Goal: Task Accomplishment & Management: Use online tool/utility

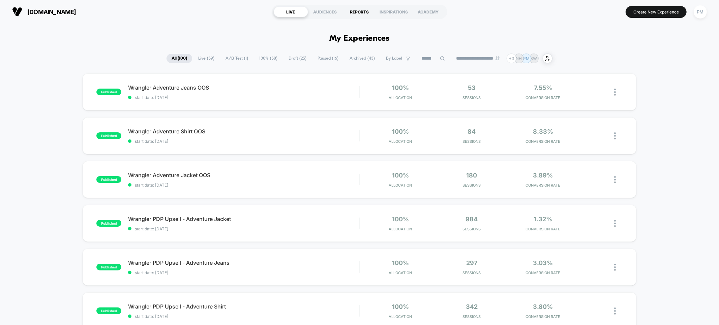
click at [365, 11] on div "REPORTS" at bounding box center [360, 11] width 34 height 11
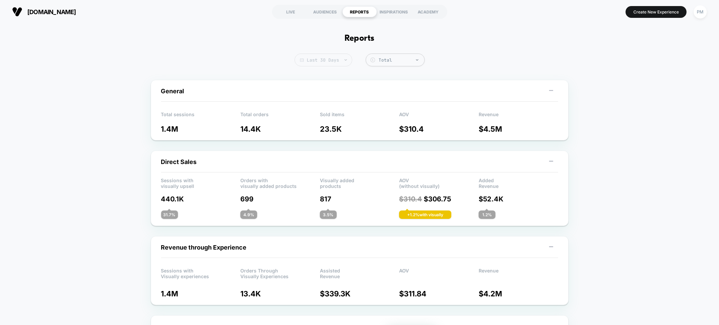
click at [335, 62] on span "Last 30 Days" at bounding box center [324, 60] width 58 height 13
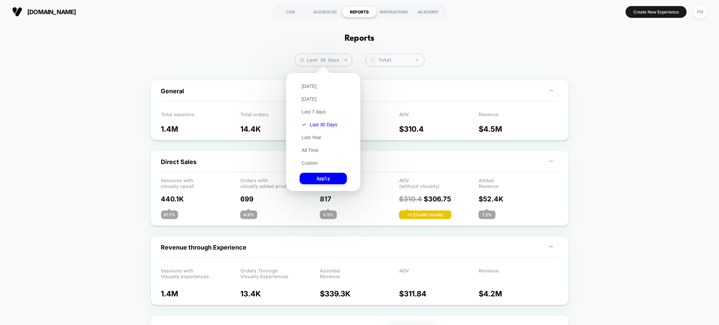
click at [312, 94] on div "Today Yesterday Last 7 days Last 30 Days Last Year All Time Custom Apply" at bounding box center [323, 132] width 67 height 111
click at [312, 96] on button "[DATE]" at bounding box center [309, 99] width 19 height 6
click at [314, 175] on button "Apply" at bounding box center [323, 178] width 47 height 11
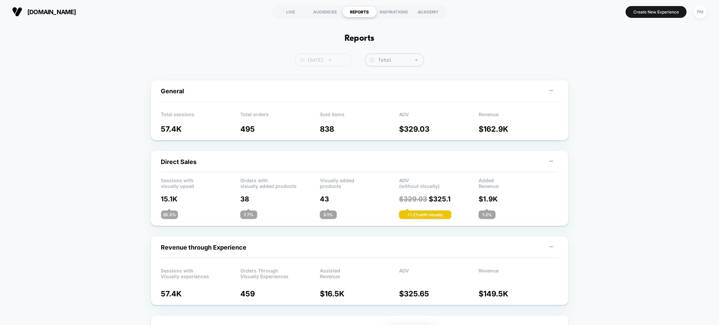
click at [319, 56] on span "[DATE]" at bounding box center [323, 60] width 57 height 13
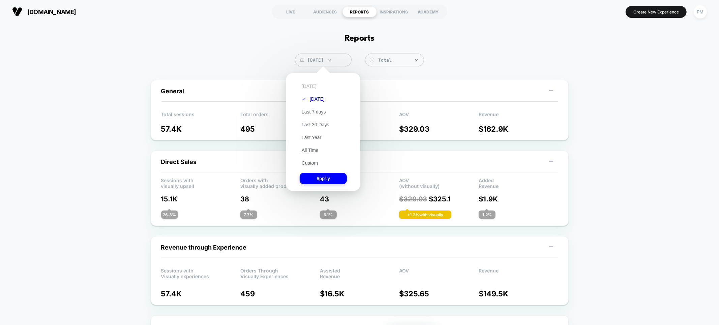
click at [311, 83] on button "[DATE]" at bounding box center [309, 86] width 19 height 6
click at [321, 178] on button "Apply" at bounding box center [323, 178] width 47 height 11
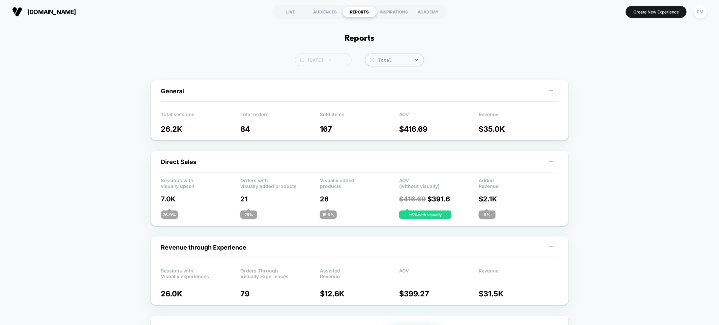
click at [305, 62] on span "[DATE]" at bounding box center [323, 60] width 57 height 13
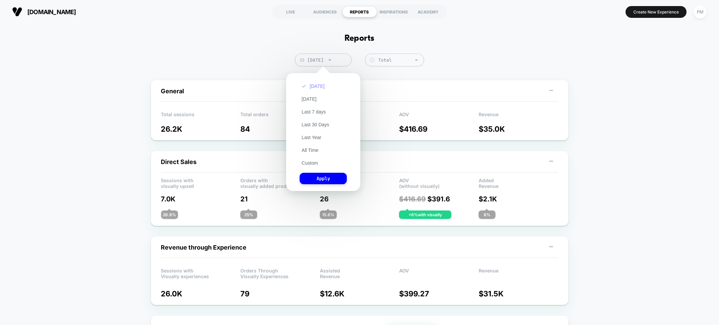
click at [307, 87] on button "[DATE]" at bounding box center [313, 86] width 27 height 6
click at [327, 179] on button "Apply" at bounding box center [323, 178] width 47 height 11
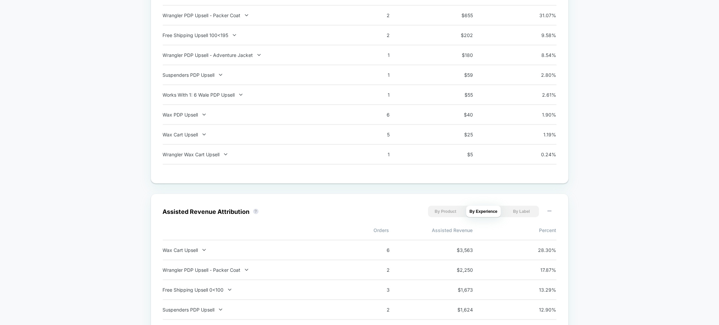
scroll to position [424, 0]
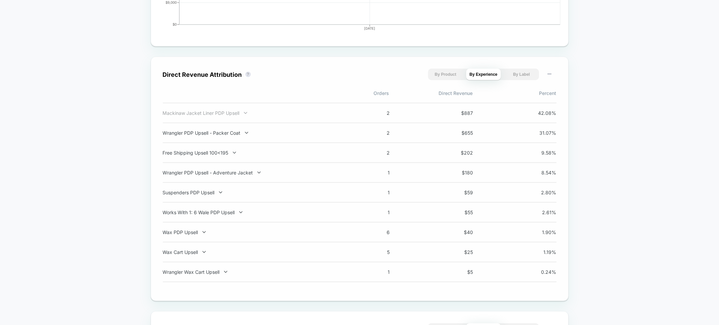
click at [208, 110] on div "Mackinaw Jacket Liner PDP Upsell" at bounding box center [251, 113] width 177 height 6
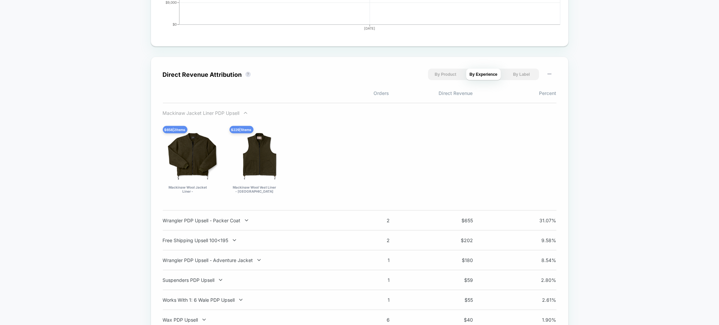
click at [209, 110] on div "Mackinaw Jacket Liner PDP Upsell" at bounding box center [251, 113] width 177 height 6
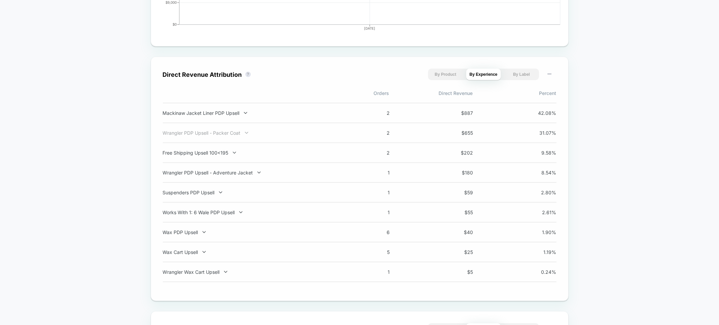
click at [216, 132] on div "Wrangler PDP Upsell - Packer Coat" at bounding box center [251, 133] width 177 height 6
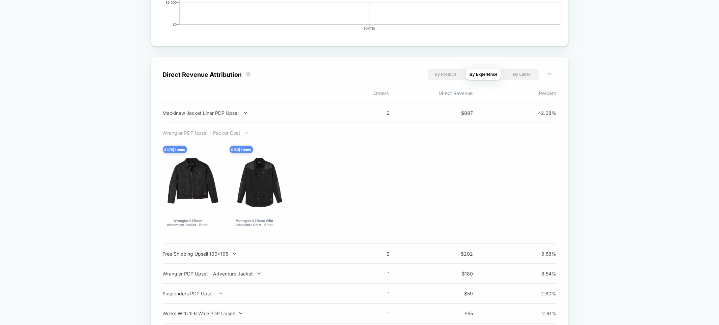
click at [220, 132] on div "Wrangler PDP Upsell - Packer Coat" at bounding box center [251, 133] width 177 height 6
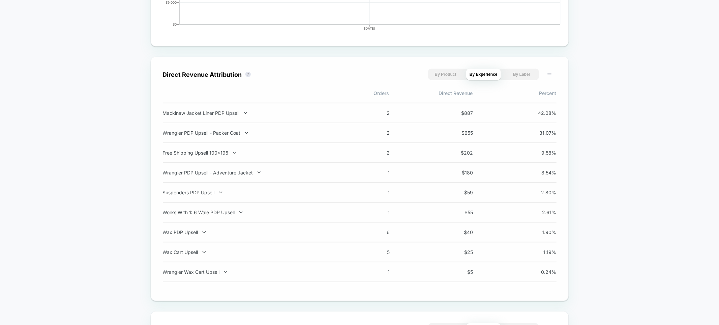
click at [222, 176] on div "Wrangler PDP Upsell - Adventure Jacket 1 $ 180 8.54 %" at bounding box center [360, 173] width 394 height 20
click at [222, 175] on div "Wrangler PDP Upsell - Adventure Jacket 1 $ 180 8.54 %" at bounding box center [360, 173] width 394 height 20
click at [221, 172] on div "Wrangler PDP Upsell - Adventure Jacket" at bounding box center [251, 173] width 177 height 6
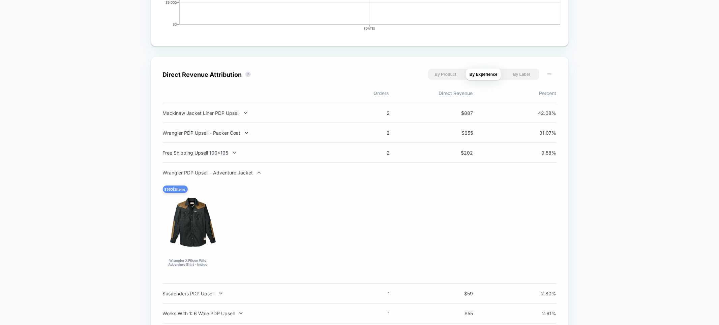
click at [221, 172] on div "Wrangler PDP Upsell - Adventure Jacket" at bounding box center [251, 173] width 177 height 6
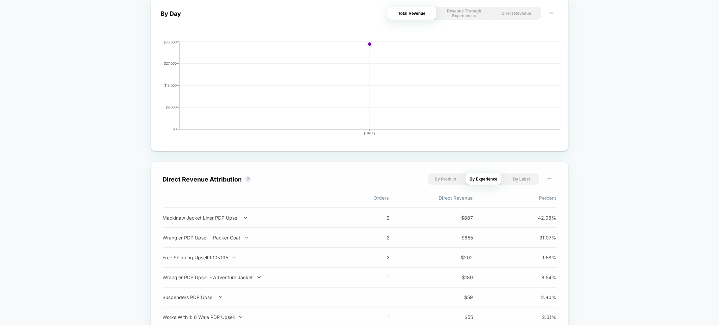
scroll to position [0, 0]
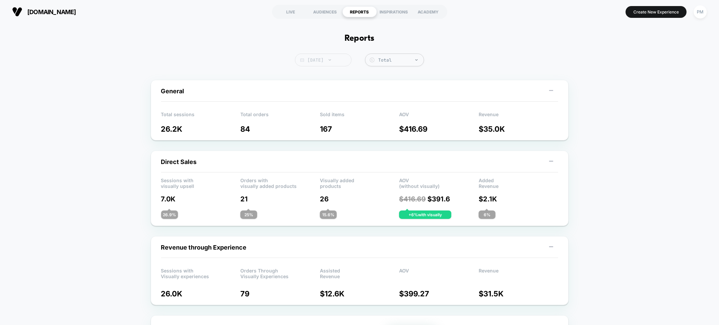
click at [326, 61] on span "Today" at bounding box center [323, 60] width 57 height 13
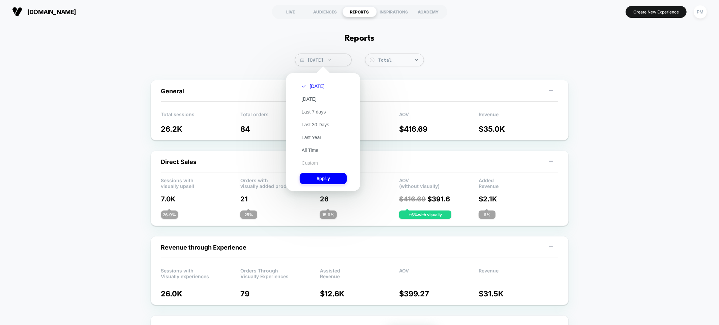
click at [314, 161] on button "Custom" at bounding box center [310, 163] width 20 height 6
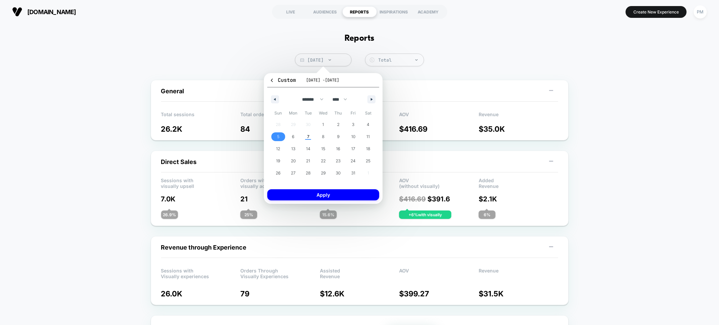
click at [278, 133] on span "5" at bounding box center [278, 137] width 2 height 12
click at [309, 135] on span "7" at bounding box center [308, 137] width 15 height 9
click at [323, 191] on button "Apply" at bounding box center [323, 195] width 112 height 11
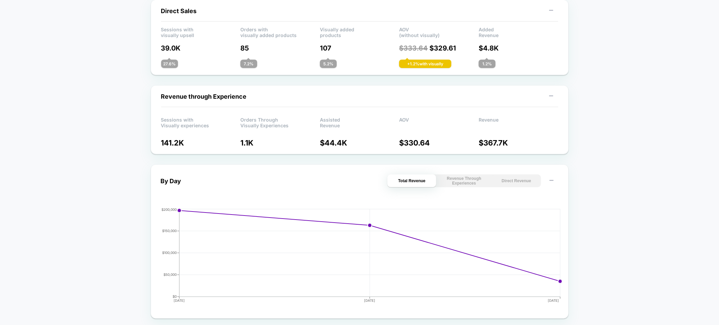
scroll to position [235, 0]
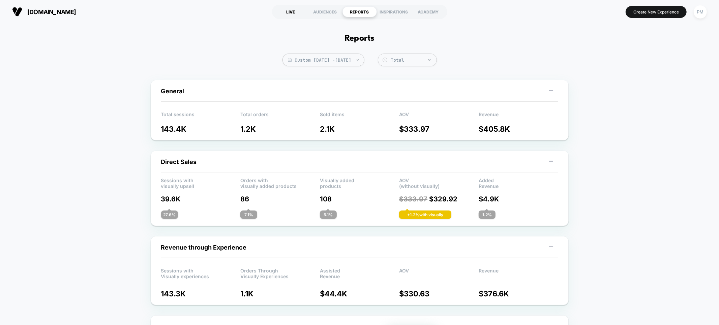
click at [297, 9] on div "LIVE" at bounding box center [291, 11] width 34 height 11
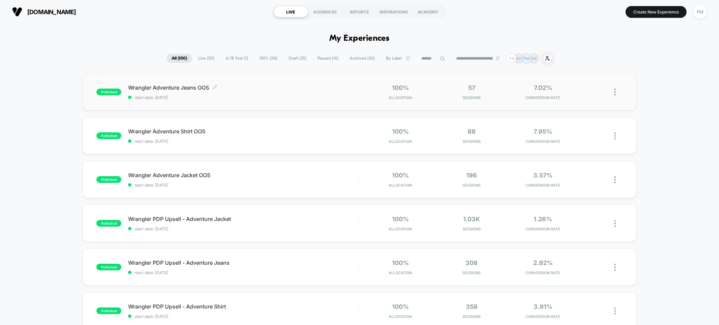
click at [298, 89] on span "Wrangler Adventure Jeans OOS Click to edit experience details" at bounding box center [243, 87] width 231 height 7
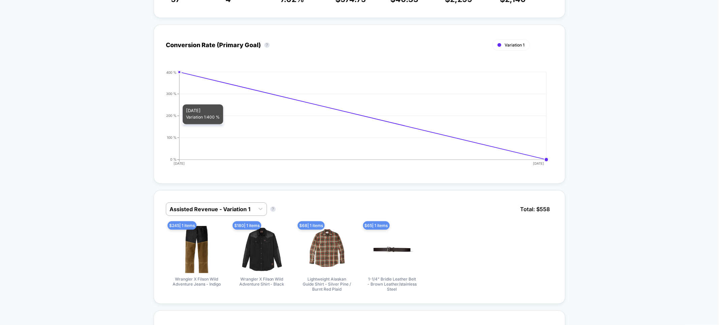
scroll to position [173, 0]
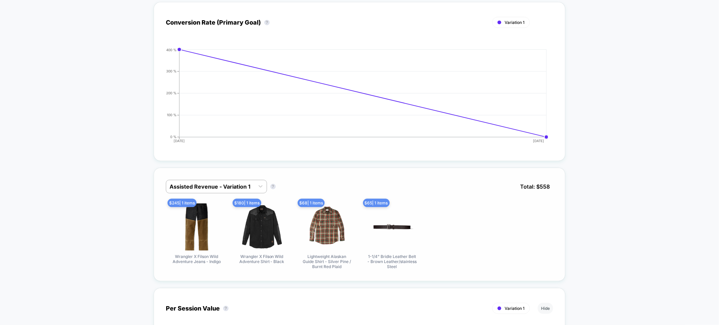
click at [230, 196] on div "Assisted Revenue - Variation 1 Assisted Revenue - Variation 1 ? Total: $ 558" at bounding box center [360, 192] width 388 height 24
click at [229, 185] on div at bounding box center [211, 187] width 82 height 8
click at [263, 145] on icon "2025-10-06 2025-10-07 0 % 100 % 200 % 300 % 400 %" at bounding box center [353, 98] width 391 height 101
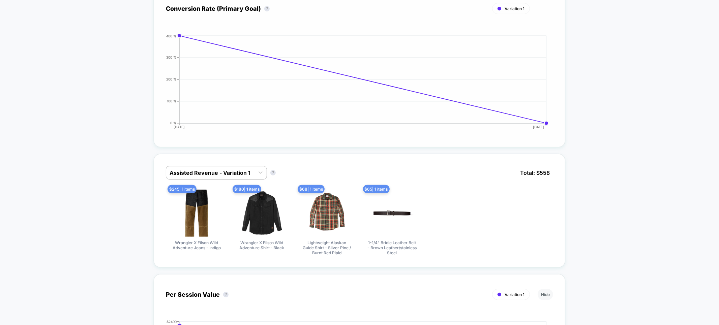
scroll to position [189, 0]
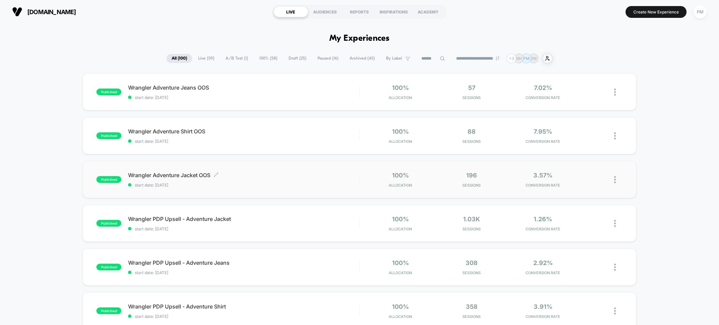
click at [250, 179] on div "Wrangler Adventure Jacket OOS Click to edit experience details Click to edit ex…" at bounding box center [243, 180] width 231 height 16
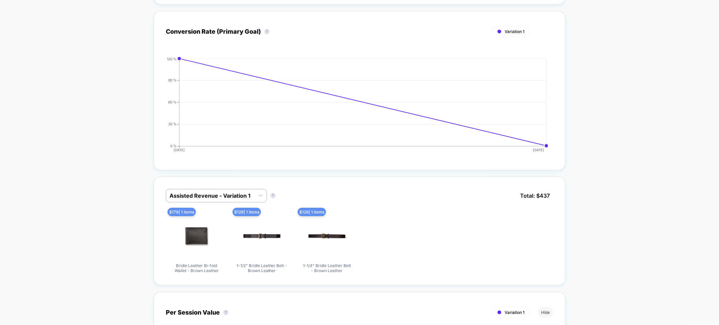
scroll to position [213, 0]
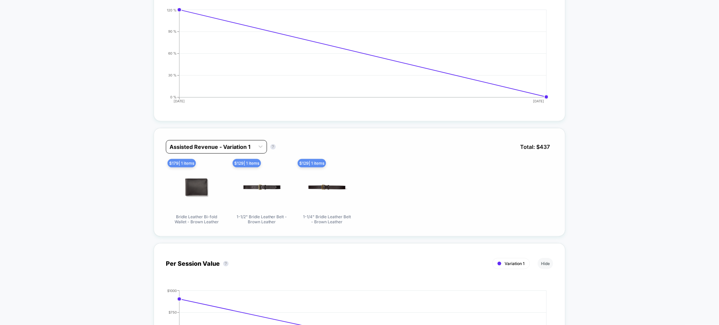
click at [209, 148] on div at bounding box center [211, 147] width 82 height 8
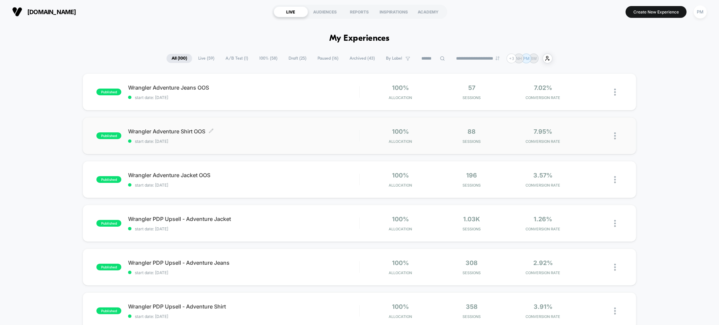
click at [258, 130] on span "Wrangler Adventure Shirt OOS Click to edit experience details" at bounding box center [243, 131] width 231 height 7
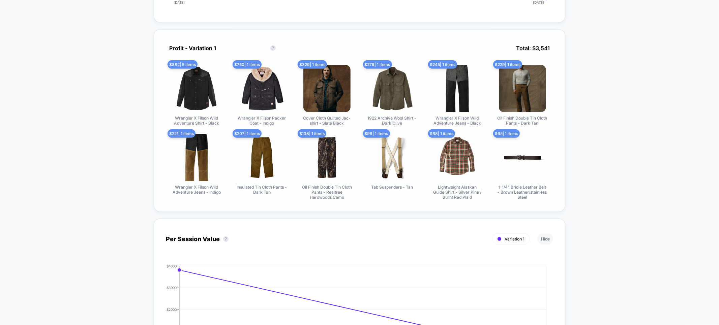
scroll to position [275, 0]
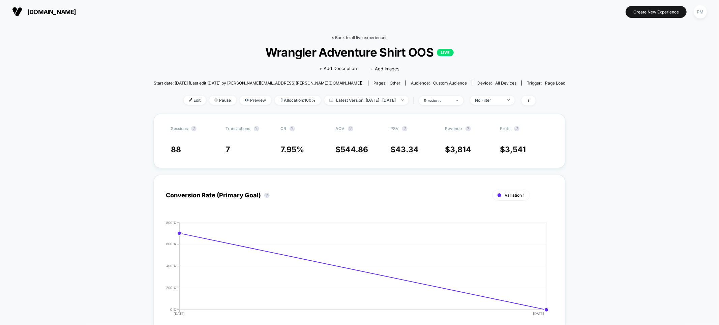
click at [353, 39] on link "< Back to all live experiences" at bounding box center [360, 37] width 56 height 5
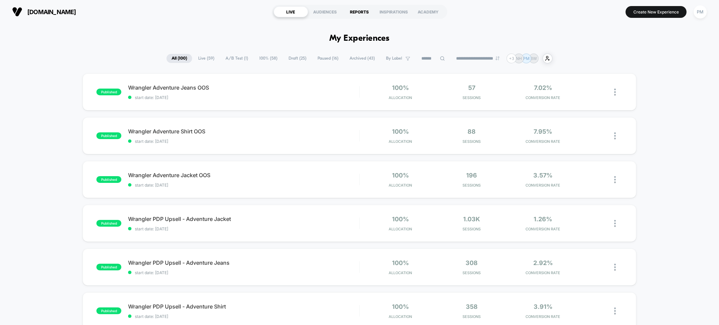
click at [354, 12] on div "REPORTS" at bounding box center [360, 11] width 34 height 11
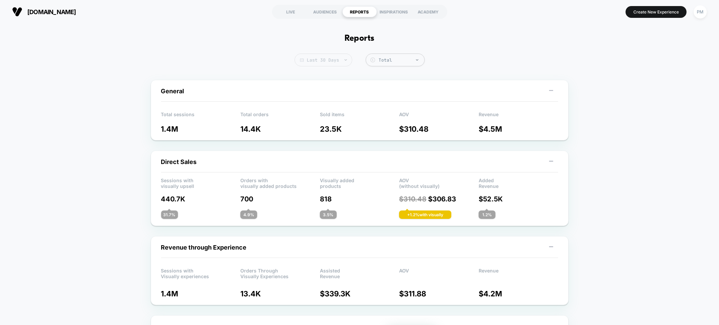
click at [342, 55] on span "Last 30 Days" at bounding box center [324, 60] width 58 height 13
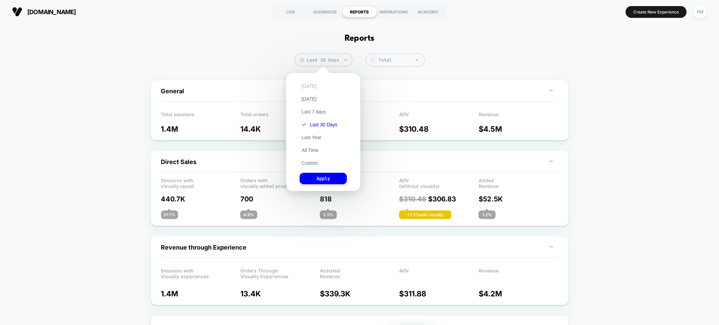
click at [312, 89] on button "[DATE]" at bounding box center [309, 86] width 19 height 6
click at [327, 174] on button "Apply" at bounding box center [323, 178] width 47 height 11
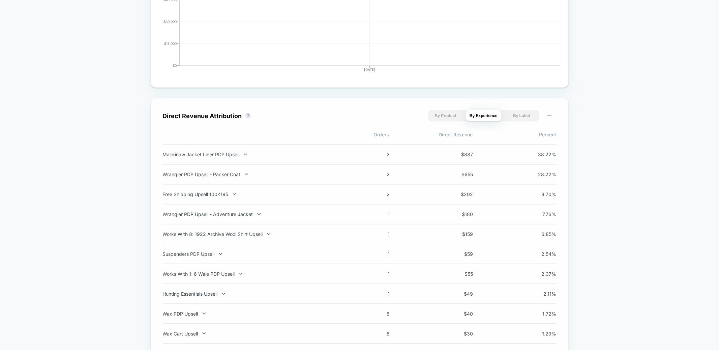
scroll to position [391, 0]
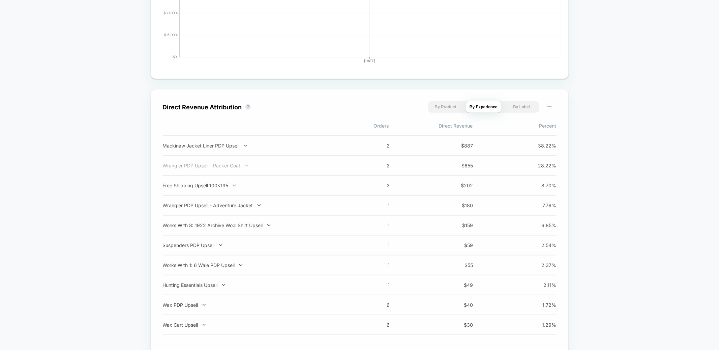
click at [193, 163] on div "Wrangler PDP Upsell - Packer Coat" at bounding box center [251, 166] width 177 height 6
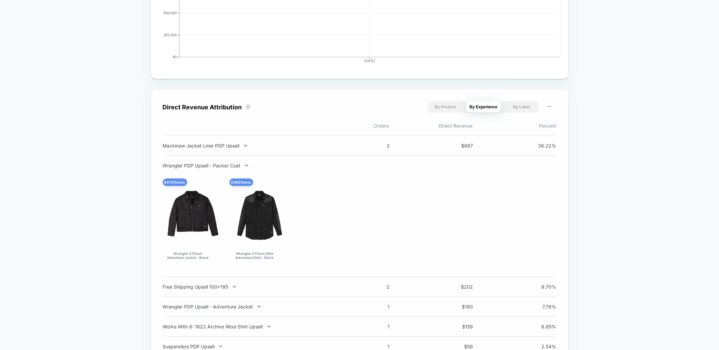
click at [193, 163] on div "Wrangler PDP Upsell - Packer Coat" at bounding box center [251, 166] width 177 height 6
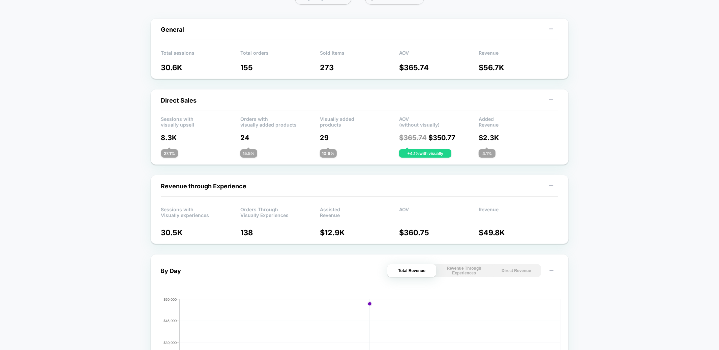
scroll to position [0, 0]
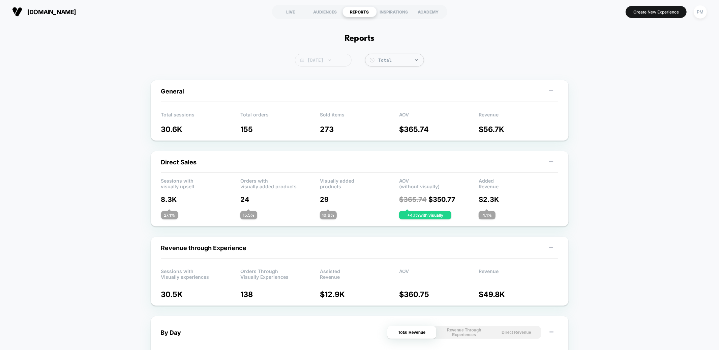
click at [334, 58] on span "Today" at bounding box center [323, 60] width 57 height 13
select select "*"
select select "****"
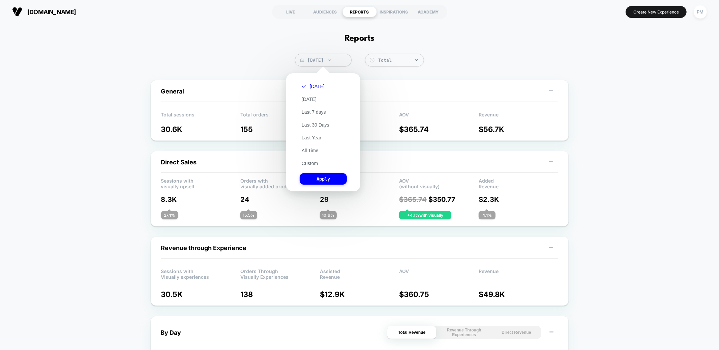
click at [310, 166] on div "Today Yesterday Last 7 days Last 30 Days Last Year All Time Custom Apply" at bounding box center [323, 132] width 67 height 111
click at [304, 162] on button "Custom" at bounding box center [310, 163] width 20 height 6
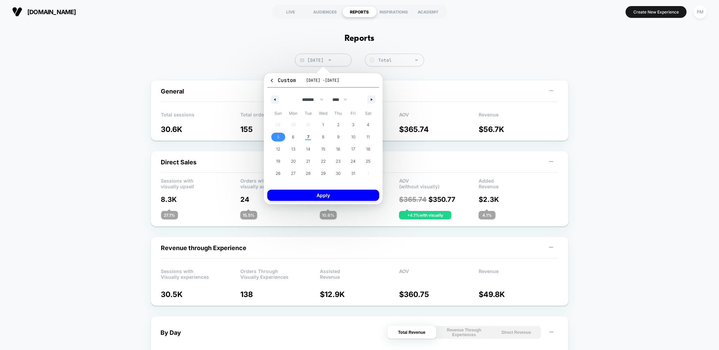
click at [280, 133] on span "5" at bounding box center [278, 137] width 15 height 9
click at [310, 137] on span "7" at bounding box center [308, 137] width 15 height 9
click at [320, 194] on button "Apply" at bounding box center [323, 195] width 112 height 11
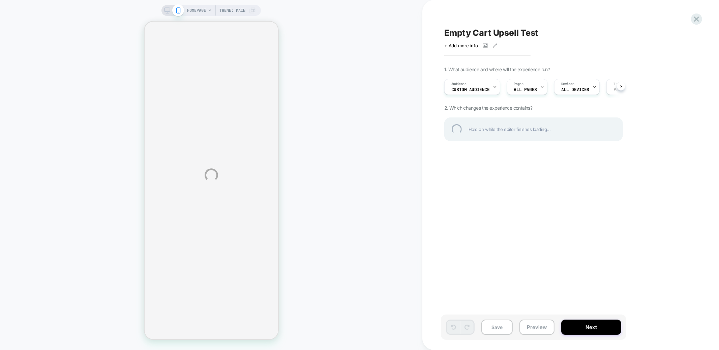
click at [166, 9] on div "HOMEPAGE Theme: MAIN Empty Cart Upsell Test Click to view images Click to edit …" at bounding box center [359, 175] width 719 height 350
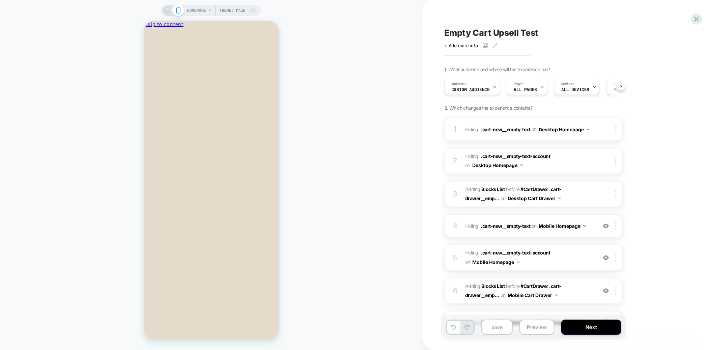
scroll to position [0, 0]
click at [166, 9] on icon at bounding box center [167, 10] width 6 height 6
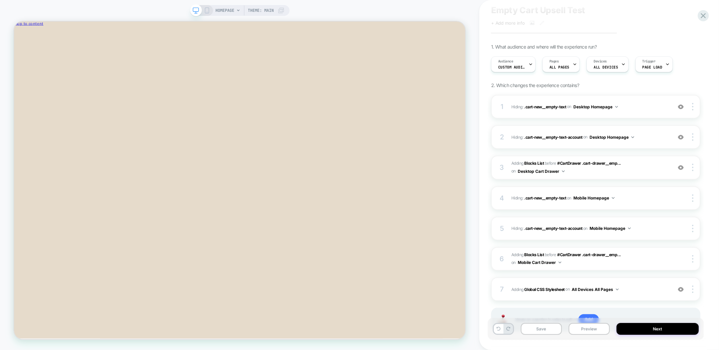
scroll to position [53, 0]
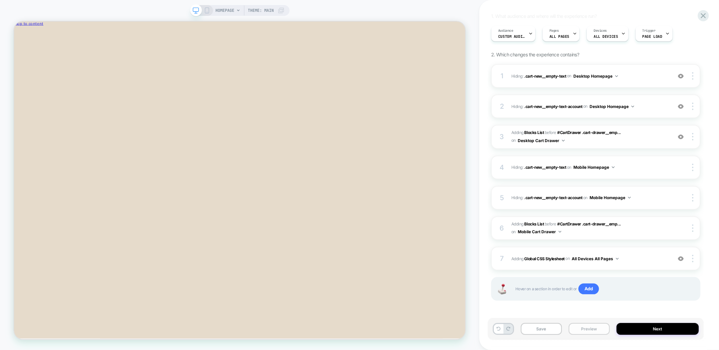
click at [592, 332] on button "Preview" at bounding box center [589, 329] width 41 height 12
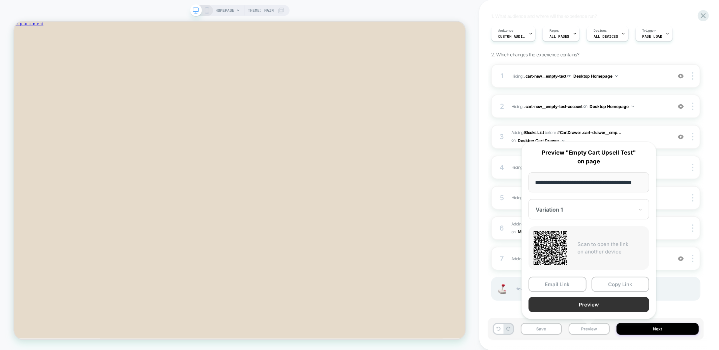
scroll to position [0, 0]
click at [569, 301] on button "Preview" at bounding box center [589, 304] width 121 height 15
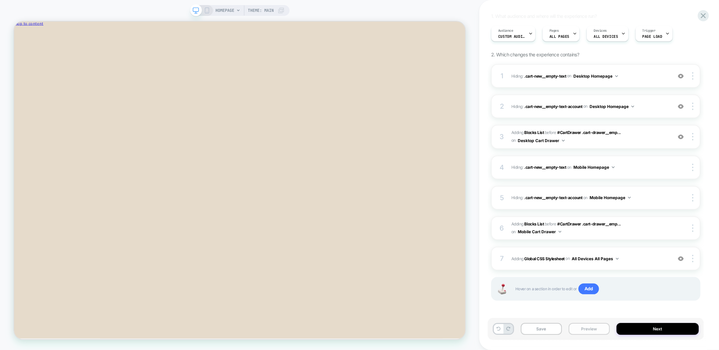
click at [595, 330] on button "Preview" at bounding box center [589, 329] width 41 height 12
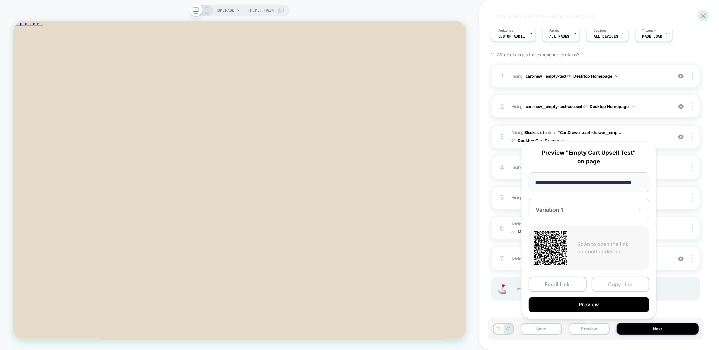
click at [610, 285] on button "Copy Link" at bounding box center [621, 284] width 58 height 15
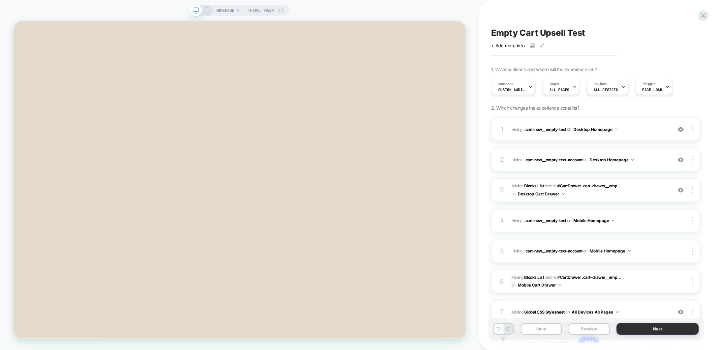
click at [643, 330] on button "Next" at bounding box center [658, 329] width 82 height 12
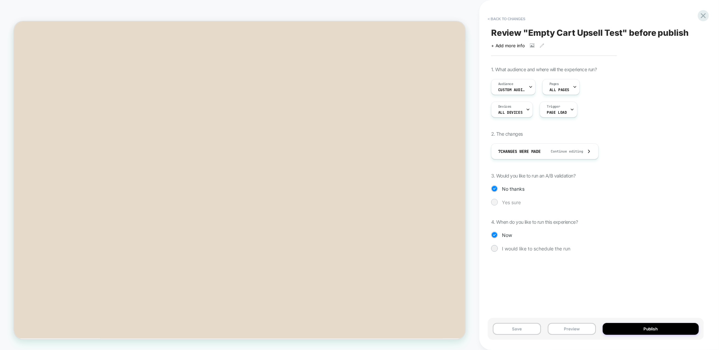
click at [505, 201] on span "Yes sure" at bounding box center [511, 202] width 19 height 6
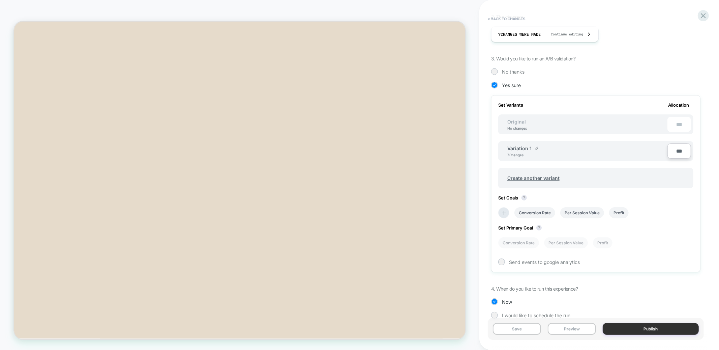
scroll to position [126, 0]
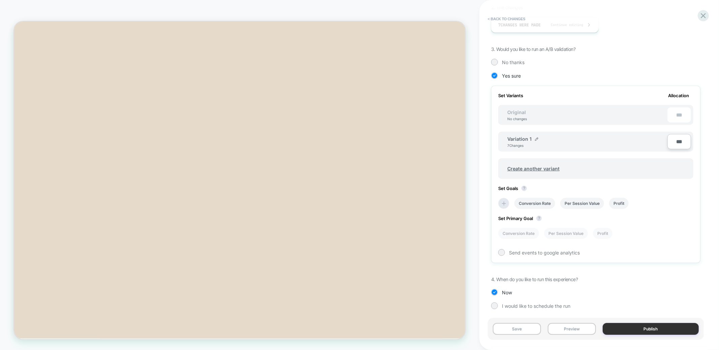
click at [638, 332] on button "Publish" at bounding box center [651, 329] width 96 height 12
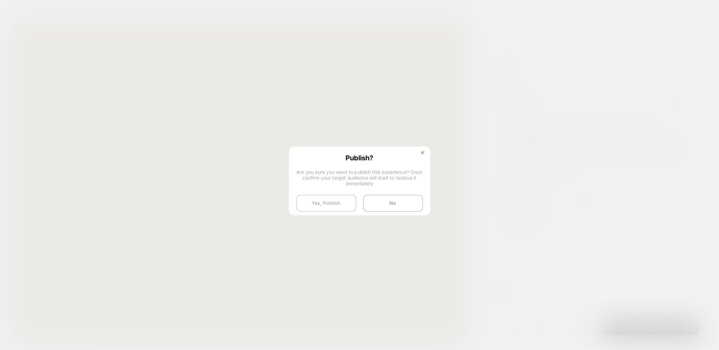
click at [331, 203] on button "Yes, Publish" at bounding box center [326, 203] width 60 height 17
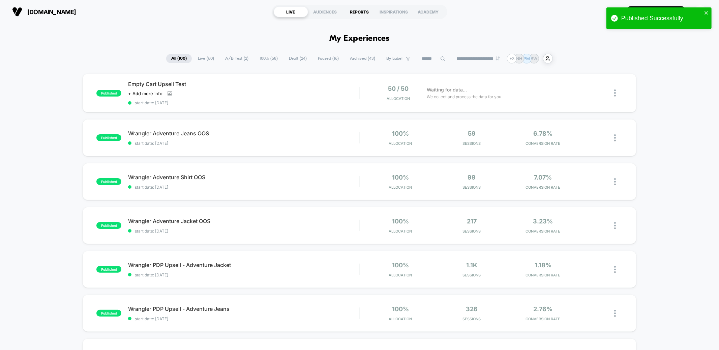
click at [364, 10] on div "REPORTS" at bounding box center [360, 11] width 34 height 11
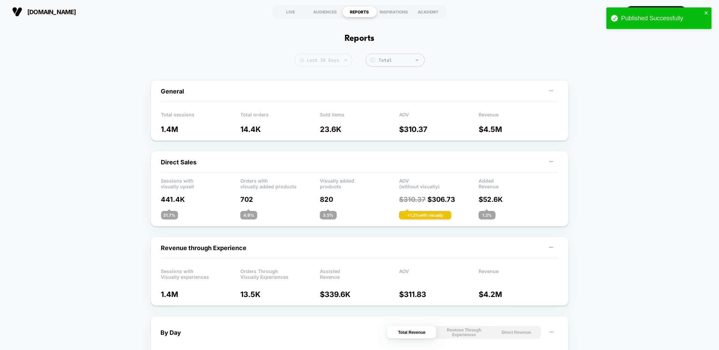
click at [314, 63] on span "Last 30 Days" at bounding box center [324, 60] width 58 height 13
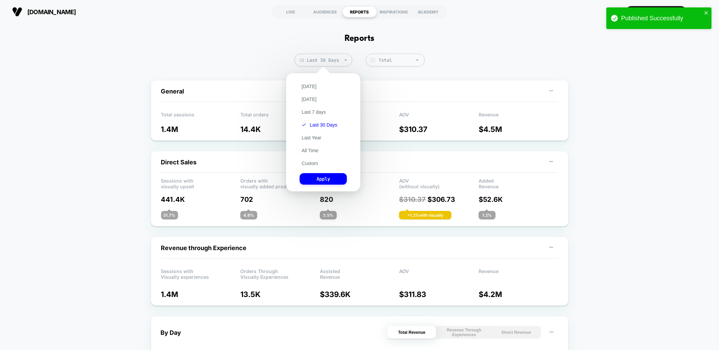
click at [305, 80] on div "Today Yesterday Last 7 days Last 30 Days Last Year All Time Custom Apply" at bounding box center [323, 132] width 67 height 111
click at [305, 87] on button "Today" at bounding box center [309, 86] width 19 height 6
click at [333, 180] on button "Apply" at bounding box center [323, 178] width 47 height 11
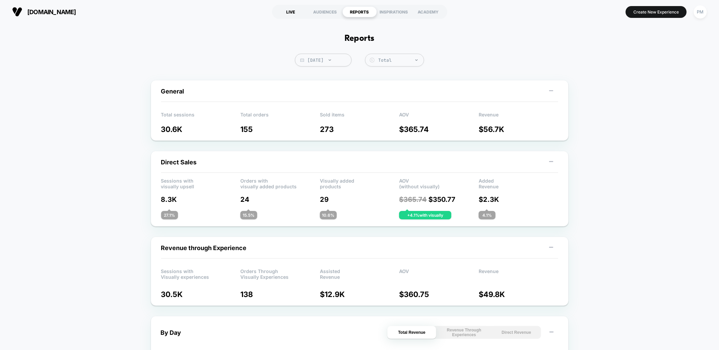
click at [294, 10] on div "LIVE" at bounding box center [291, 11] width 34 height 11
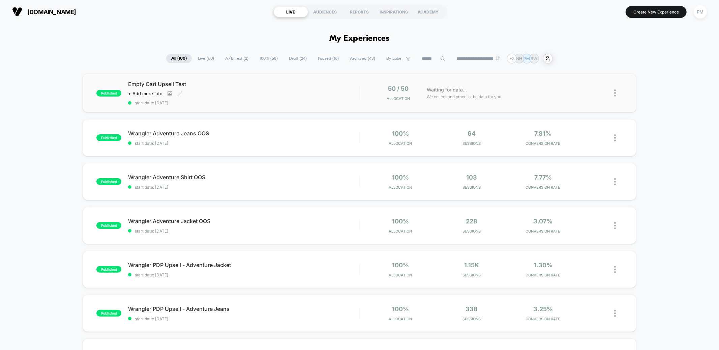
click at [247, 91] on div "Click to view images Click to edit experience details + Add more info" at bounding box center [209, 93] width 162 height 5
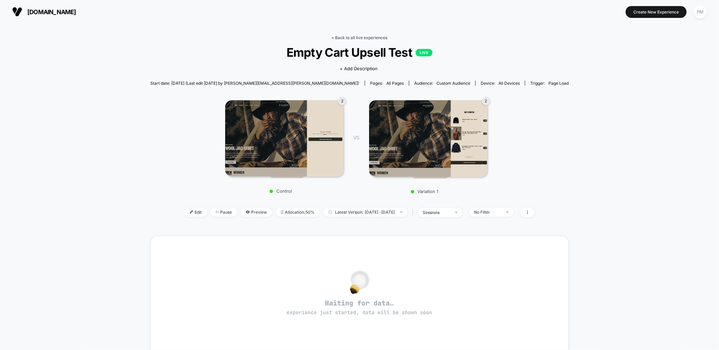
click at [353, 38] on link "< Back to all live experiences" at bounding box center [360, 37] width 56 height 5
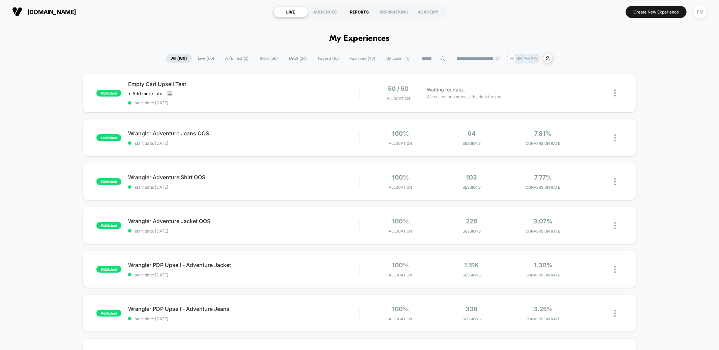
click at [362, 13] on div "REPORTS" at bounding box center [360, 11] width 34 height 11
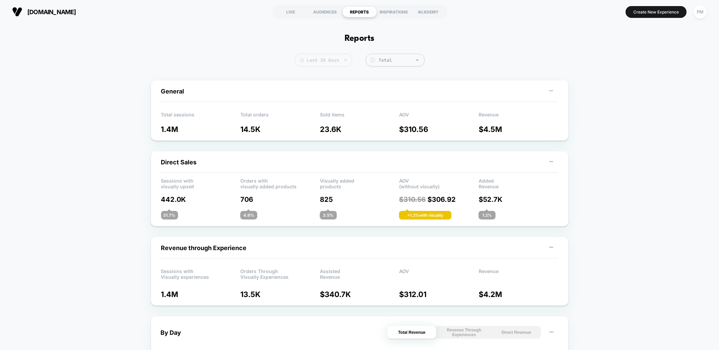
click at [333, 54] on span "Last 30 Days" at bounding box center [324, 60] width 58 height 13
select select "*"
select select "****"
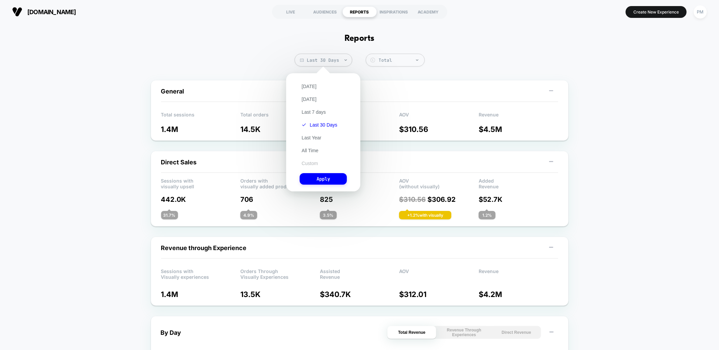
click at [315, 160] on button "Custom" at bounding box center [310, 163] width 20 height 6
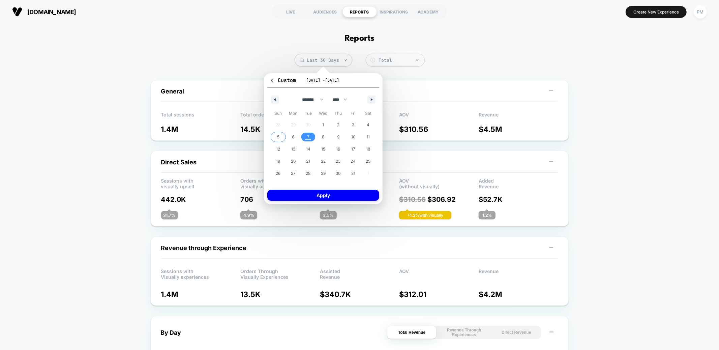
click at [279, 136] on span "5" at bounding box center [278, 137] width 2 height 12
click at [305, 136] on span "7" at bounding box center [308, 137] width 15 height 9
click at [321, 193] on button "Apply" at bounding box center [323, 195] width 112 height 11
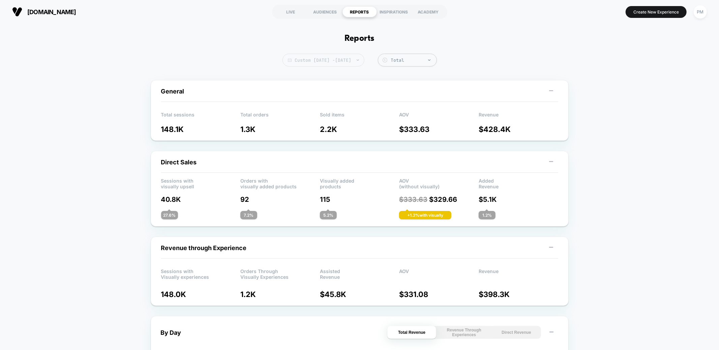
click at [329, 56] on span "Custom Oct 5, 2025 - Oct 7, 2025" at bounding box center [324, 60] width 82 height 13
select select "*"
select select "****"
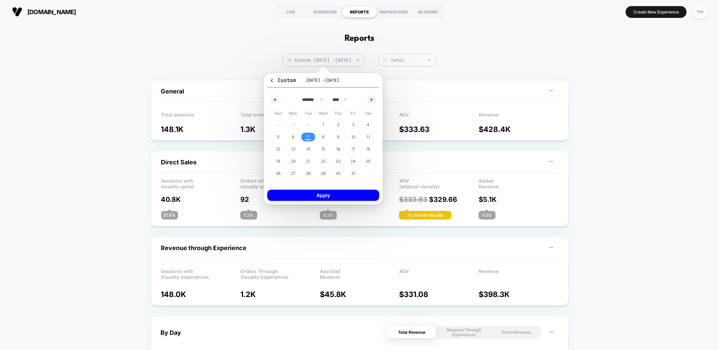
click at [307, 137] on span "7" at bounding box center [308, 137] width 2 height 12
click at [317, 196] on button "Apply" at bounding box center [323, 195] width 112 height 11
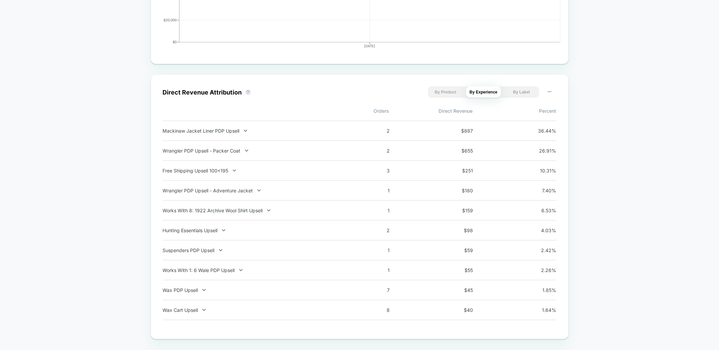
scroll to position [408, 0]
click at [232, 268] on div "Works With 1: 6 Wale PDP Upsell" at bounding box center [251, 268] width 177 height 6
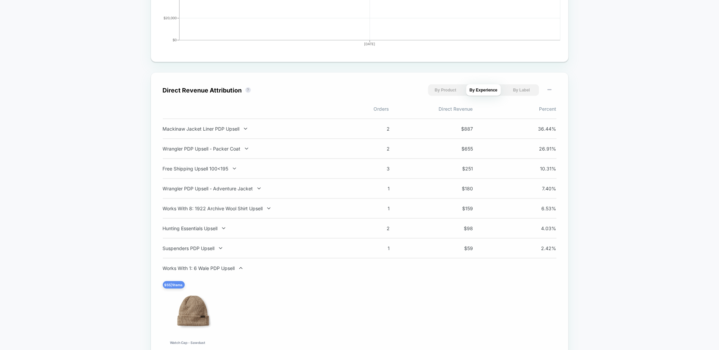
click at [232, 268] on div "Works With 1: 6 Wale PDP Upsell" at bounding box center [251, 268] width 177 height 6
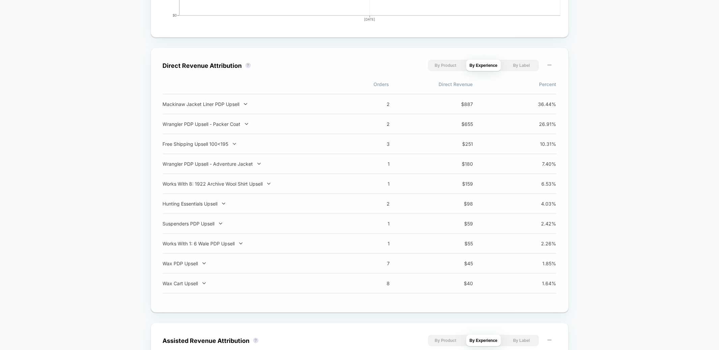
scroll to position [434, 0]
click at [219, 204] on div "Hunting Essentials Upsell" at bounding box center [251, 202] width 177 height 6
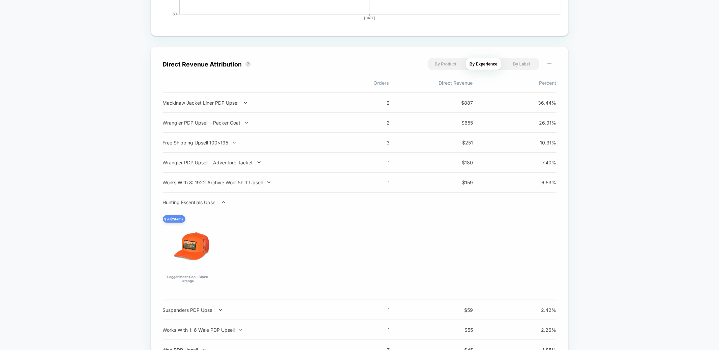
click at [349, 150] on div "Free Shipping Upsell 100<195 3 $ 251 10.31 %" at bounding box center [360, 143] width 394 height 20
click at [223, 202] on icon at bounding box center [223, 202] width 5 height 5
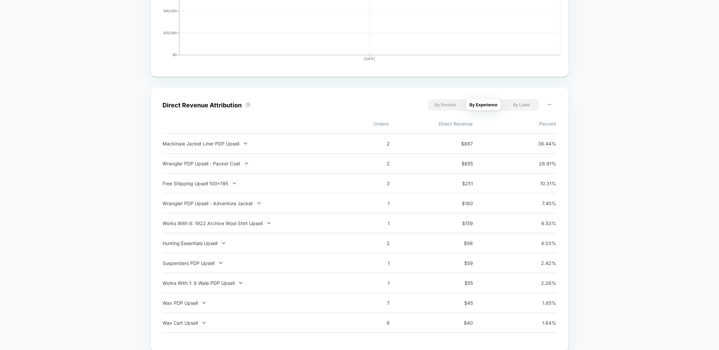
scroll to position [394, 0]
click at [228, 140] on div "Mackinaw Jacket Liner PDP Upsell" at bounding box center [251, 143] width 177 height 6
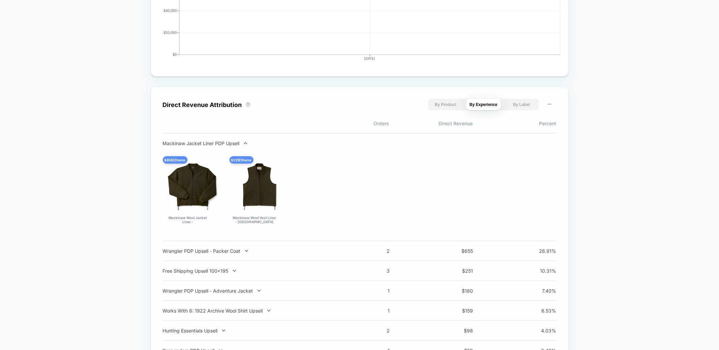
click at [228, 140] on div "Mackinaw Jacket Liner PDP Upsell" at bounding box center [251, 143] width 177 height 6
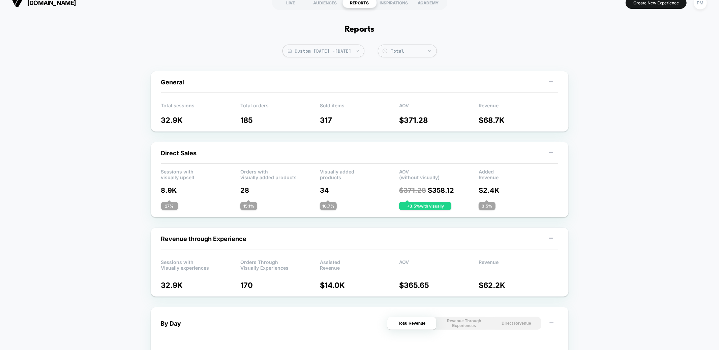
scroll to position [8, 0]
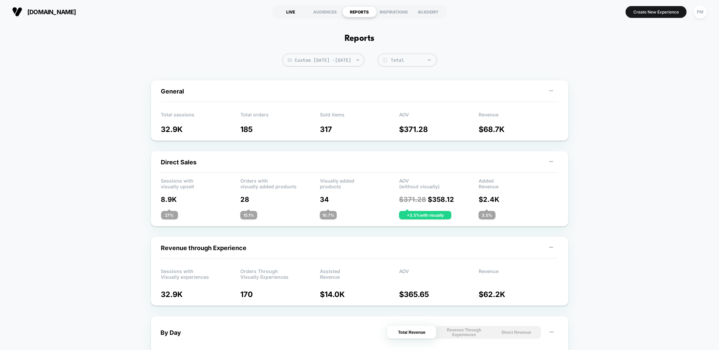
click at [295, 10] on div "LIVE" at bounding box center [291, 11] width 34 height 11
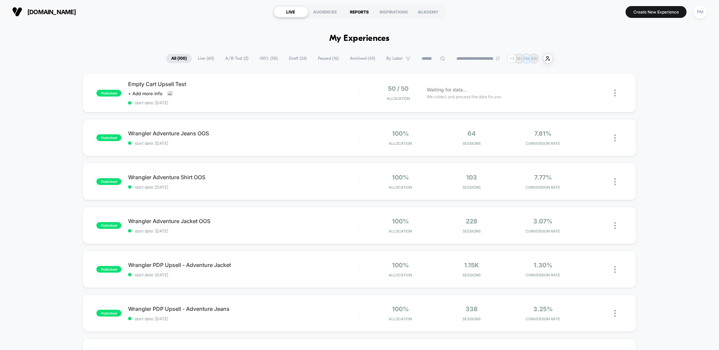
click at [364, 9] on div "REPORTS" at bounding box center [360, 11] width 34 height 11
click at [281, 136] on div "Wrangler Adventure Jeans OOS Click to edit experience details Click to edit exp…" at bounding box center [243, 138] width 231 height 16
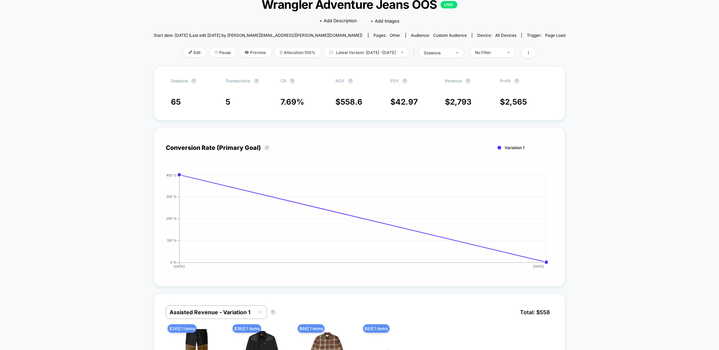
scroll to position [199, 0]
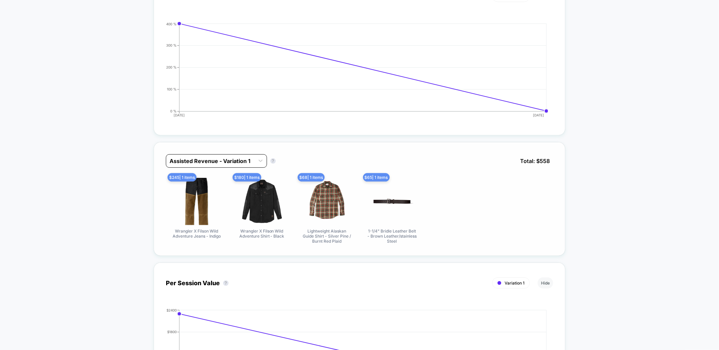
click at [236, 164] on div at bounding box center [211, 161] width 82 height 8
click at [292, 125] on div "Conversion Rate (Primary Goal) ? Variation 1 Hide [DATE] [DATE] 0 % 100 % 200 %…" at bounding box center [360, 55] width 412 height 159
